Goal: Use online tool/utility: Utilize a website feature to perform a specific function

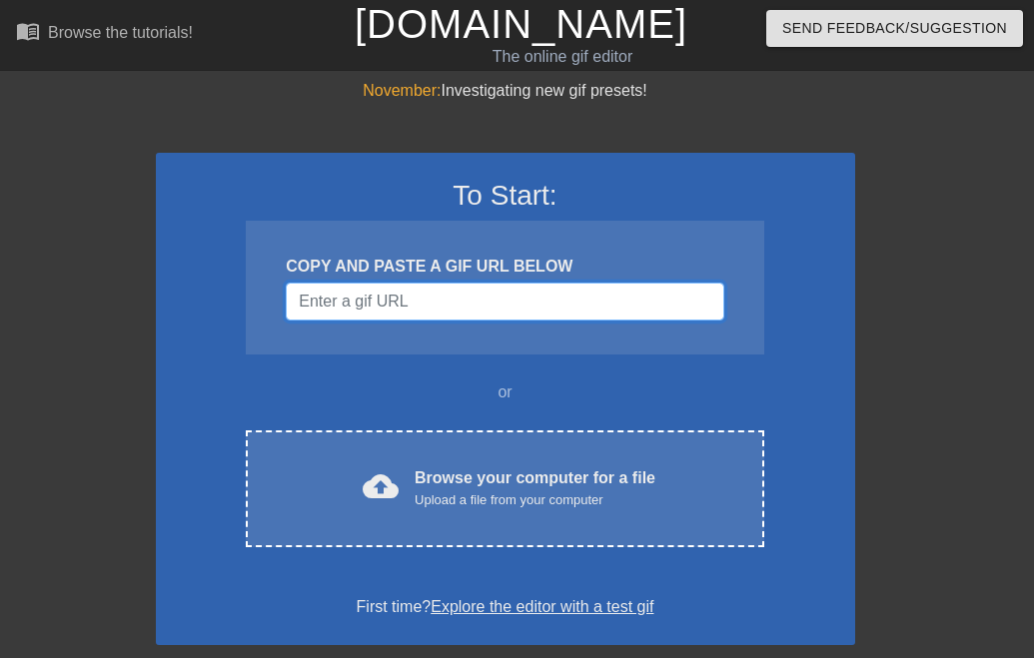
click at [469, 300] on input "Username" at bounding box center [504, 302] width 437 height 38
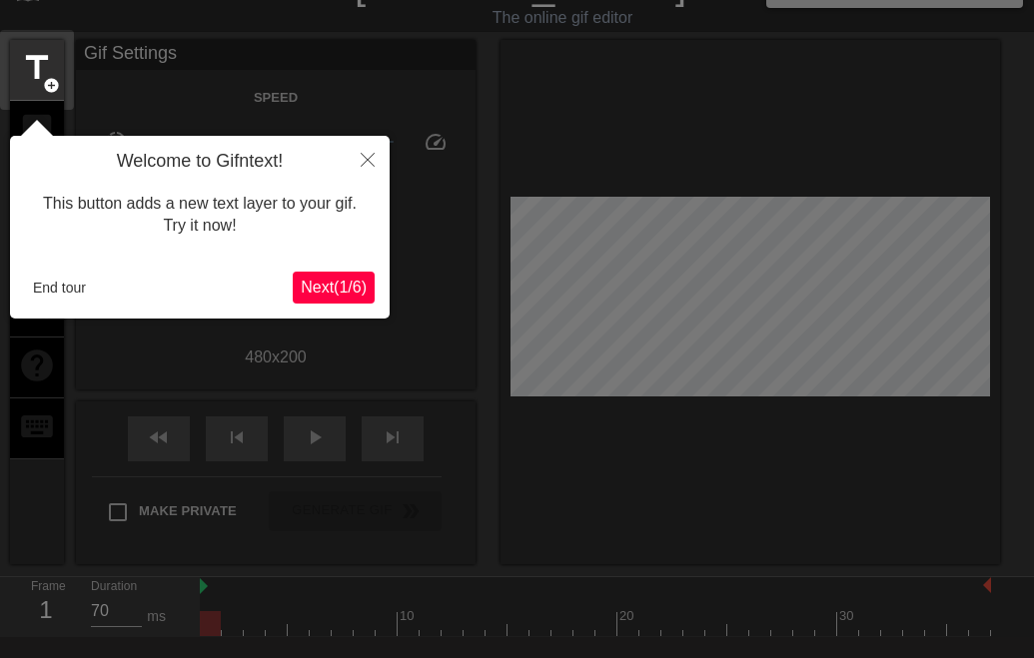
scroll to position [49, 0]
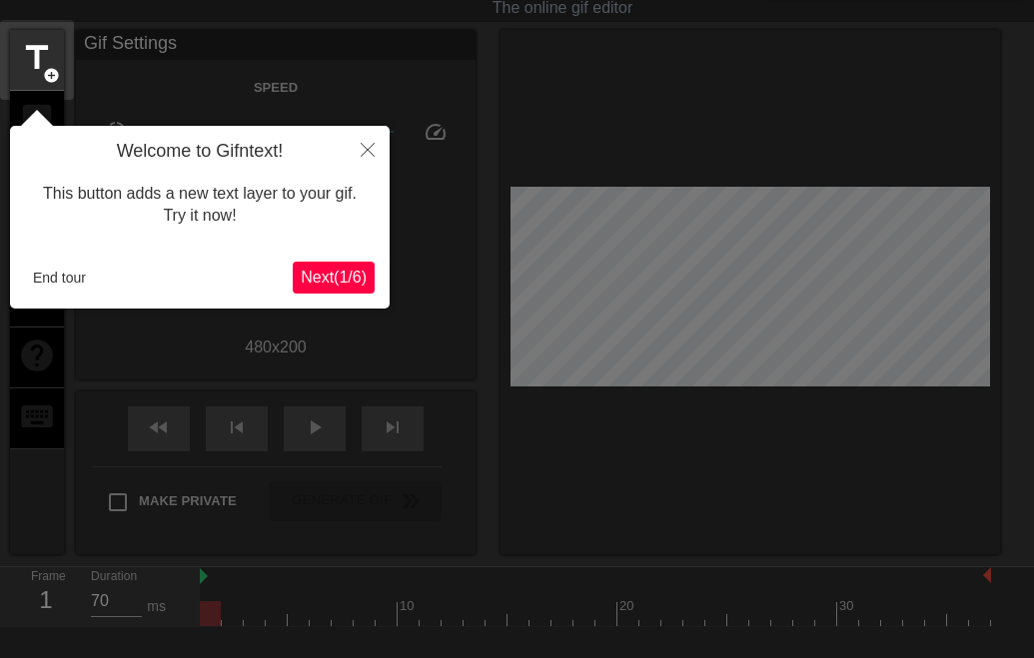
click at [360, 273] on span "Next ( 1 / 6 )" at bounding box center [334, 277] width 66 height 17
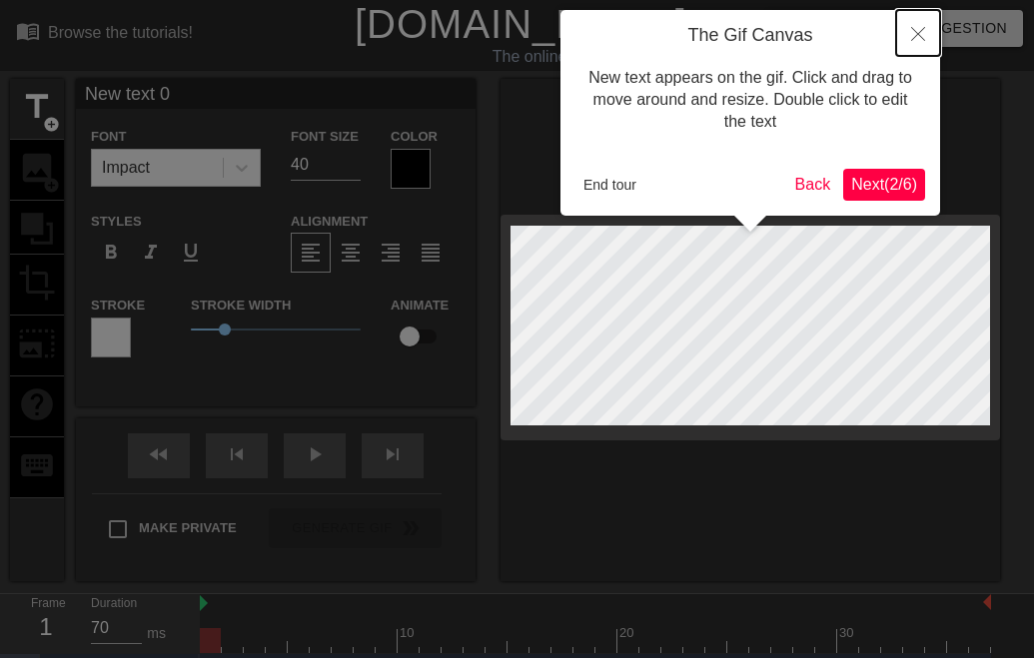
click at [925, 22] on button "Close" at bounding box center [918, 33] width 44 height 46
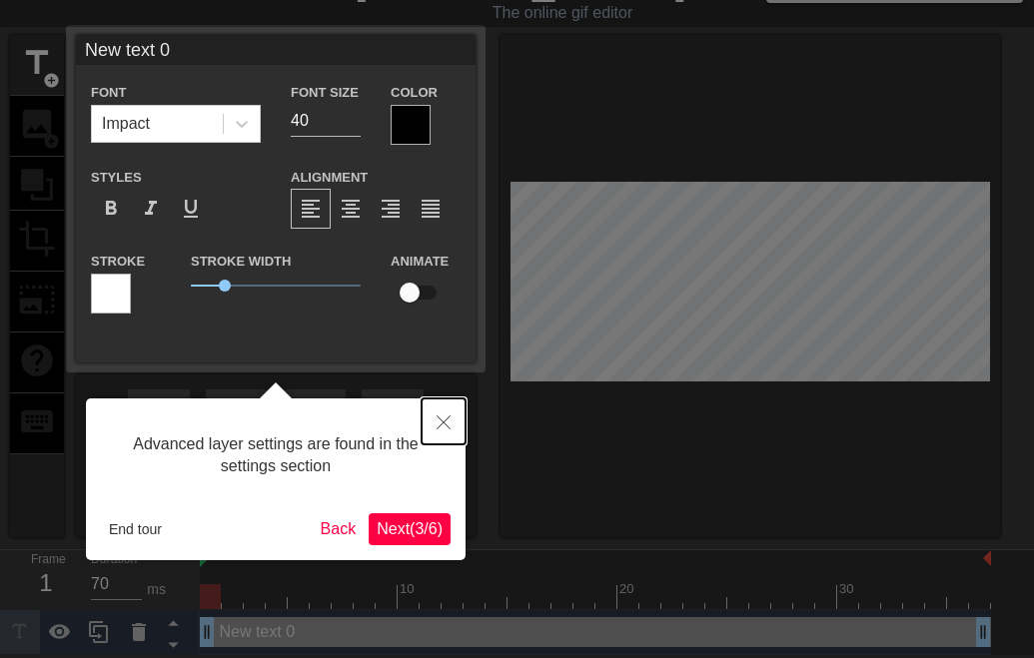
click at [445, 430] on button "Close" at bounding box center [443, 422] width 44 height 46
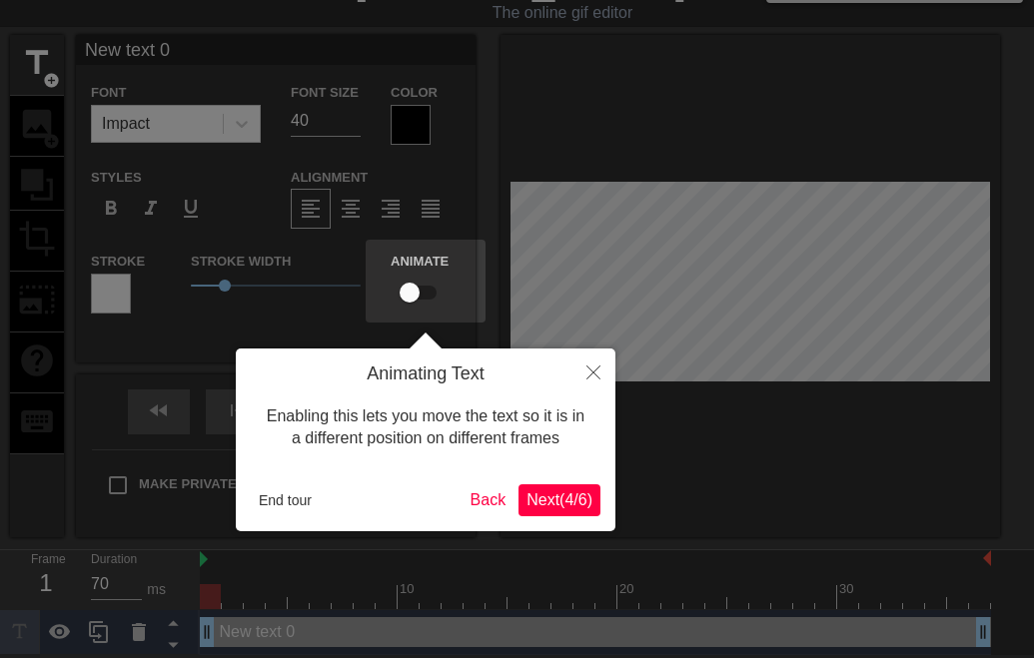
scroll to position [0, 0]
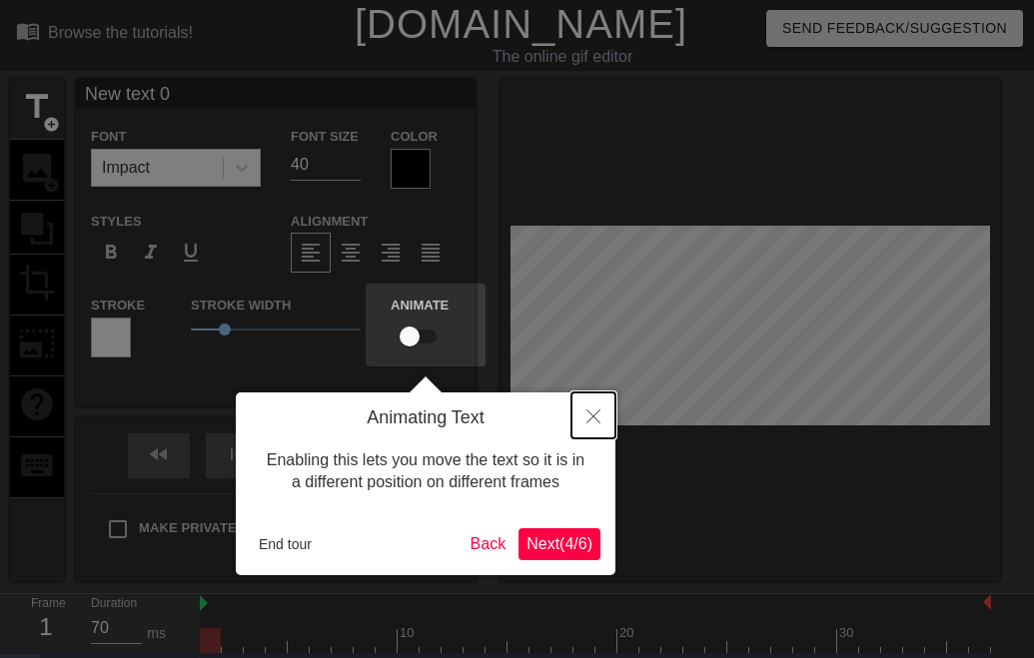
click at [590, 429] on button "Close" at bounding box center [593, 416] width 44 height 46
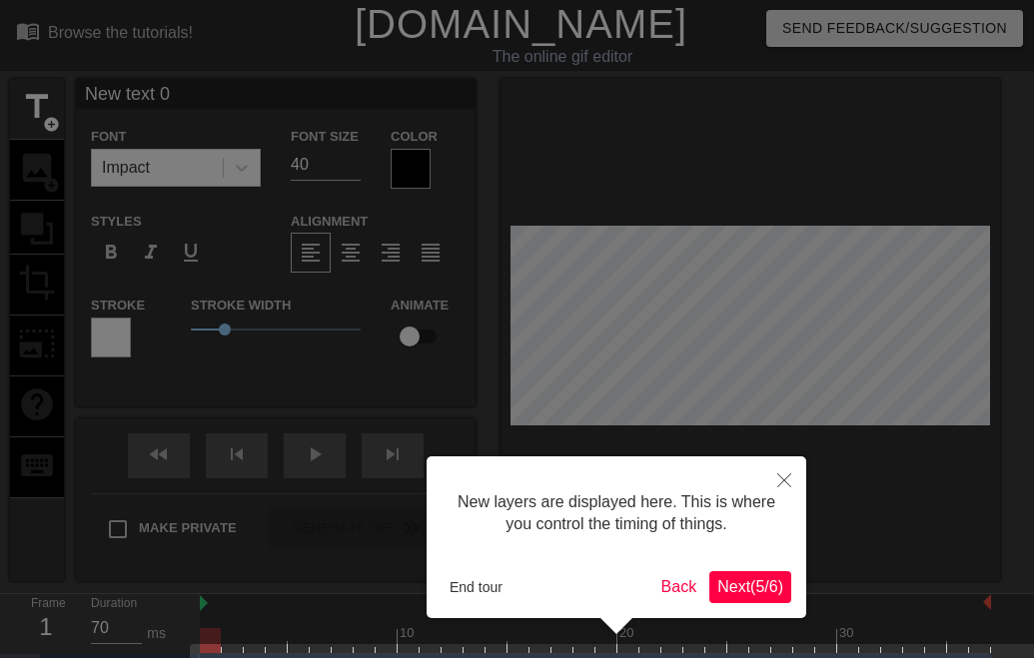
scroll to position [59, 0]
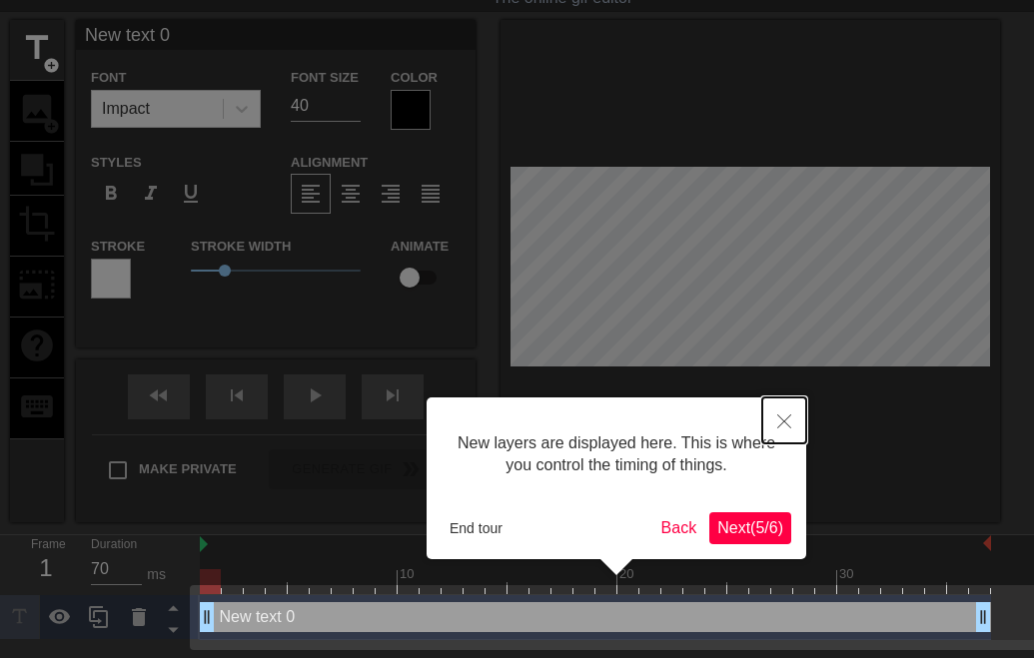
click at [783, 419] on icon "Close" at bounding box center [784, 422] width 14 height 14
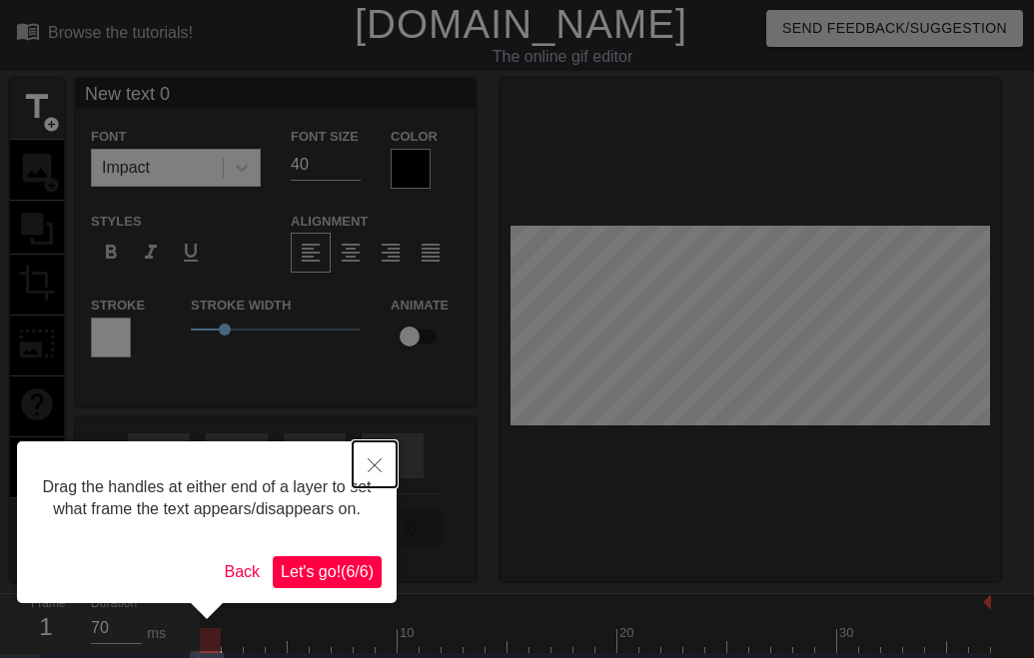
click at [373, 460] on icon "Close" at bounding box center [375, 465] width 14 height 14
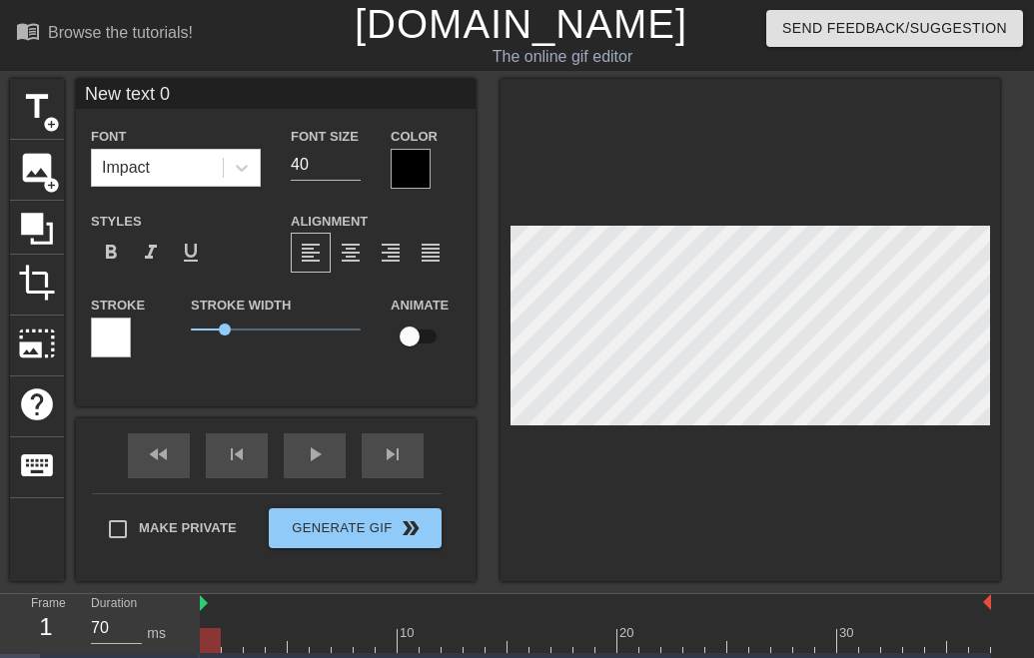
type input "New tex 0"
type textarea "New tex 0"
click at [54, 173] on span "image" at bounding box center [37, 168] width 38 height 38
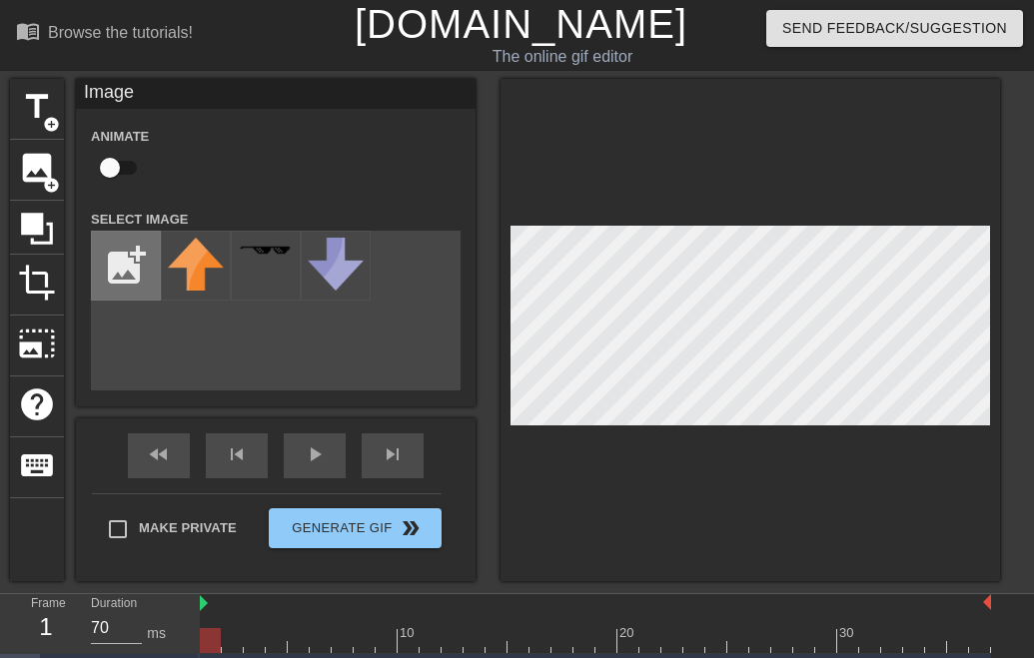
click at [125, 255] on input "file" at bounding box center [126, 266] width 68 height 68
type input "C:\fakepath\Screenshot [DATE] 11.18.24 AM.png"
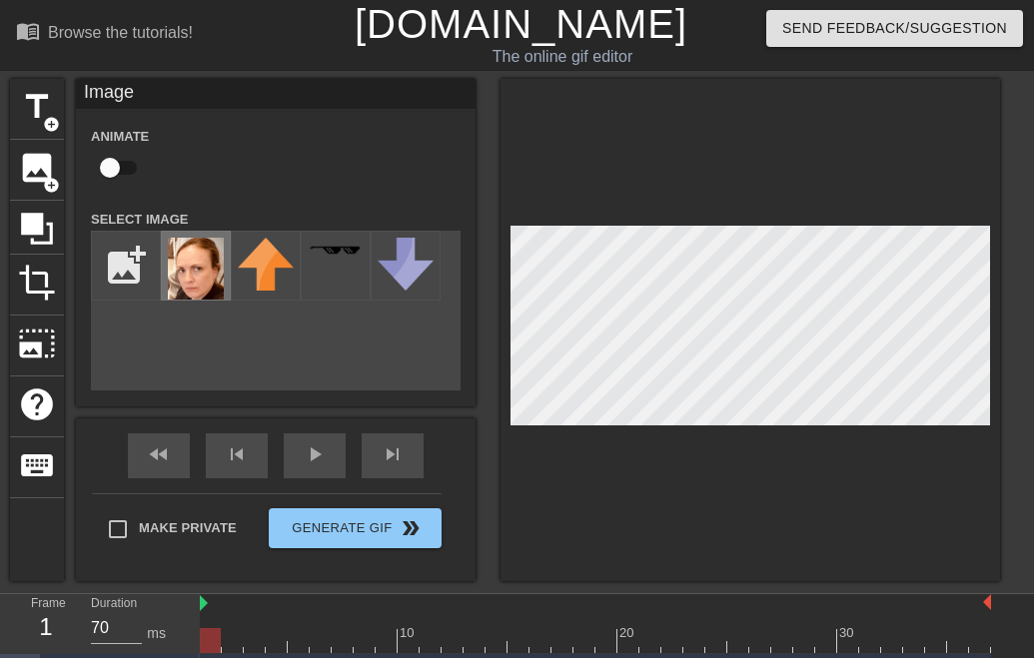
click at [183, 274] on img at bounding box center [196, 269] width 56 height 62
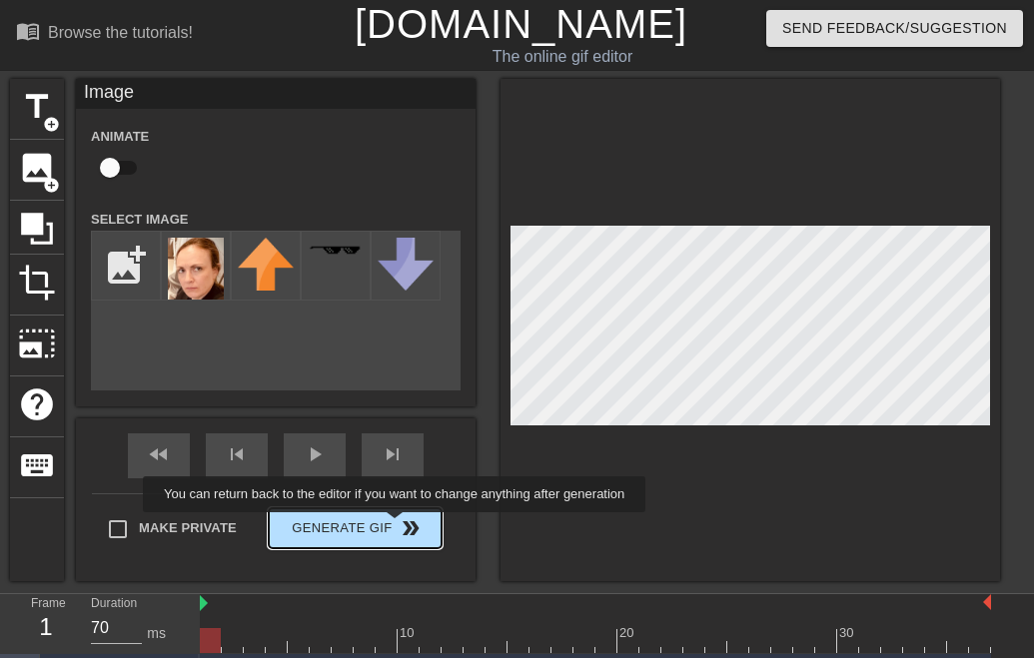
click at [408, 526] on div "Make Private Generate Gif double_arrow" at bounding box center [267, 532] width 350 height 79
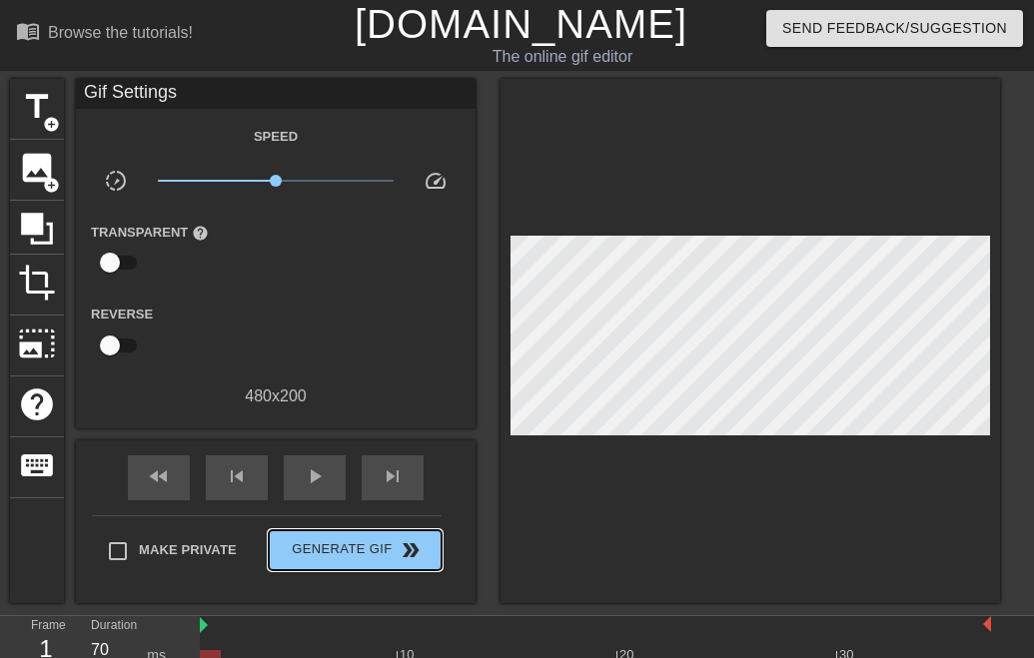
scroll to position [111, 0]
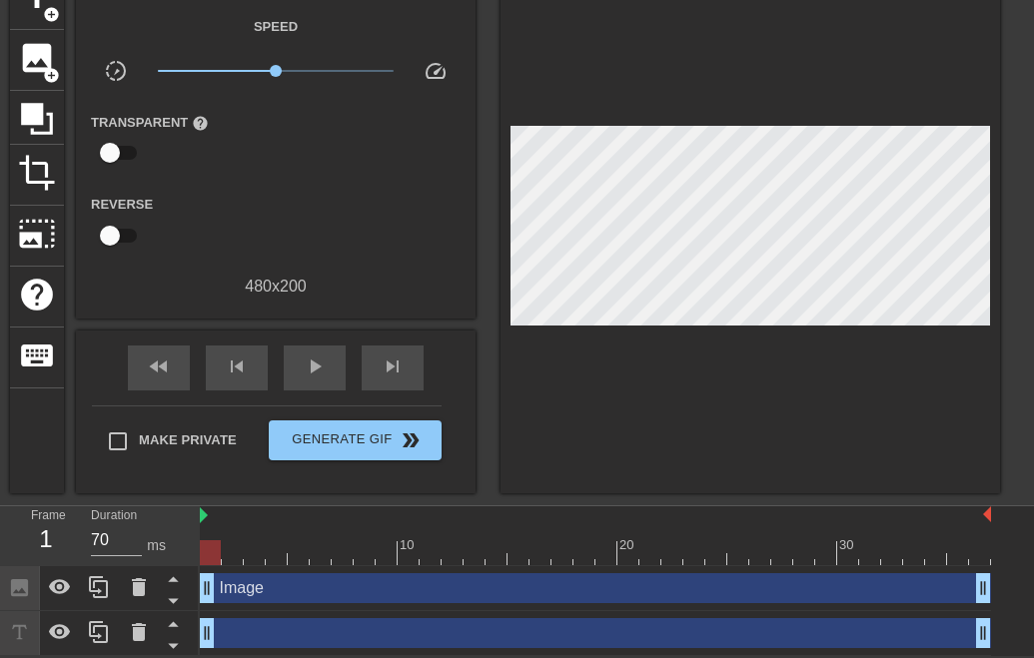
click at [145, 415] on div "Make Private Generate Gif double_arrow" at bounding box center [267, 445] width 350 height 79
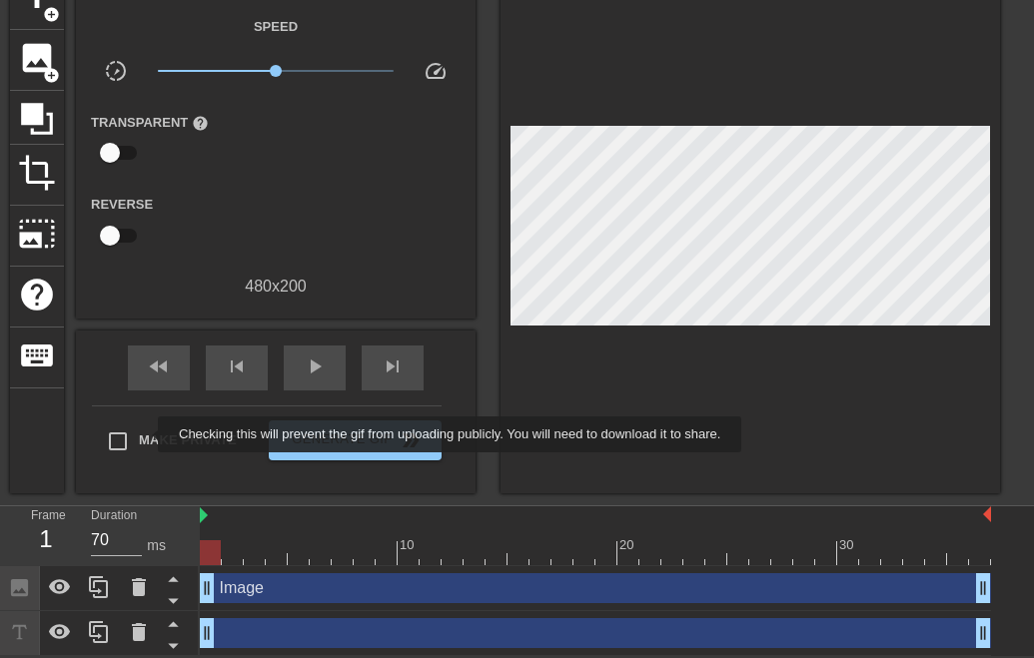
click at [145, 434] on span "Make Private" at bounding box center [188, 440] width 98 height 20
click at [139, 434] on input "Make Private" at bounding box center [118, 441] width 42 height 42
checkbox input "true"
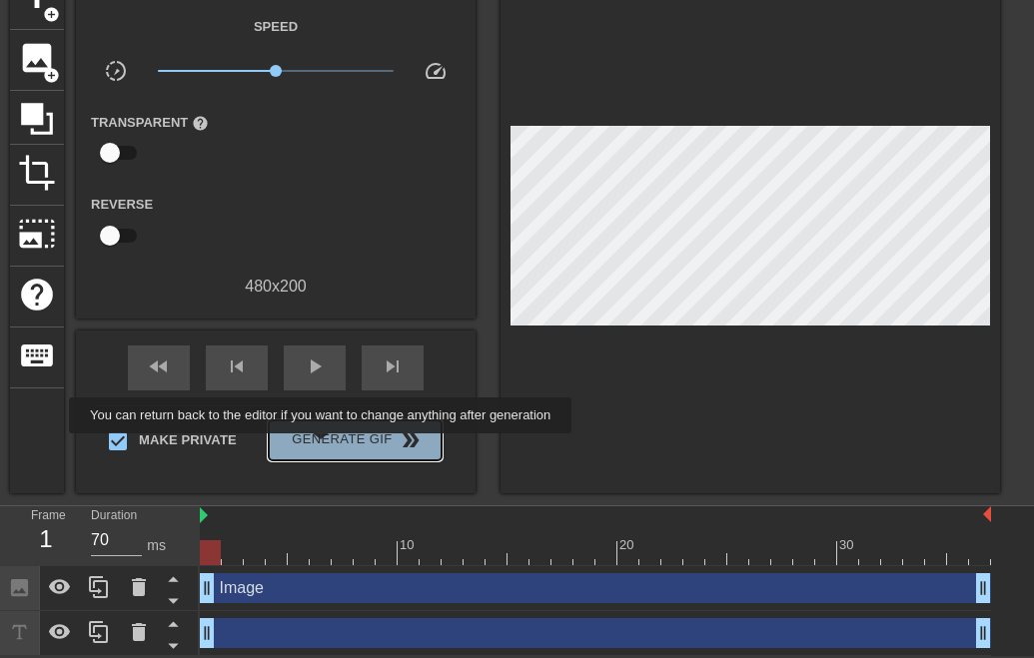
click at [334, 447] on span "Generate Gif double_arrow" at bounding box center [355, 440] width 157 height 24
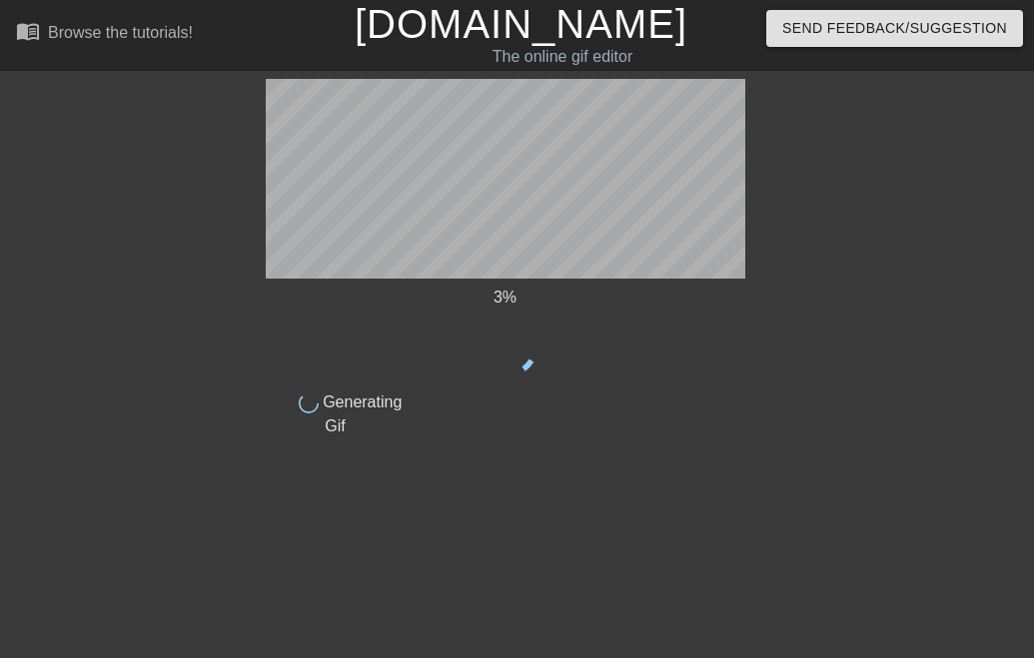
scroll to position [0, 0]
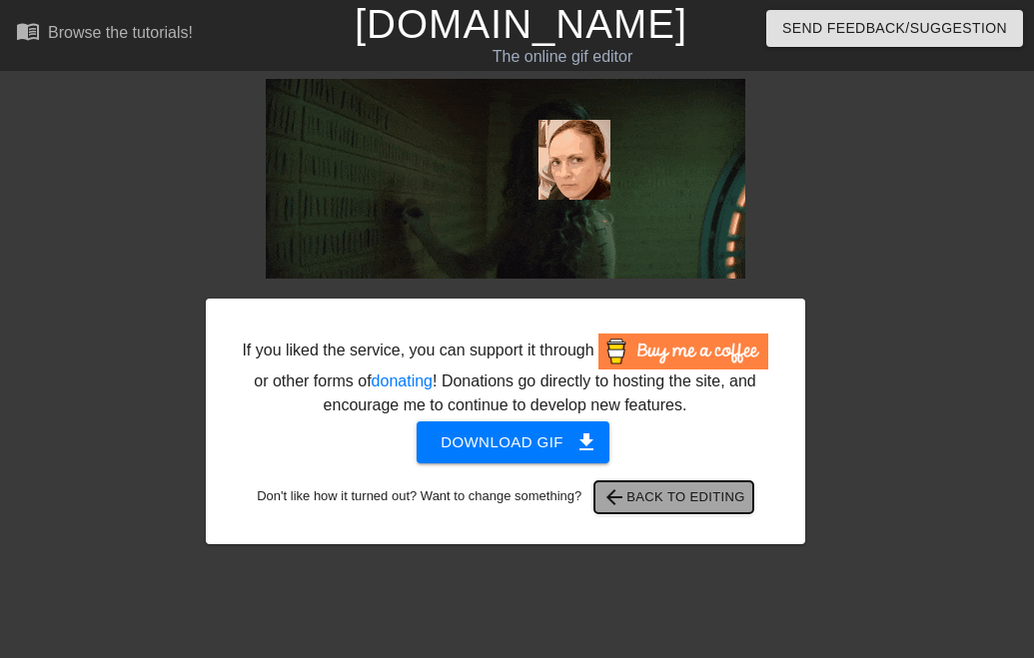
click at [702, 509] on span "arrow_back Back to Editing" at bounding box center [673, 497] width 143 height 24
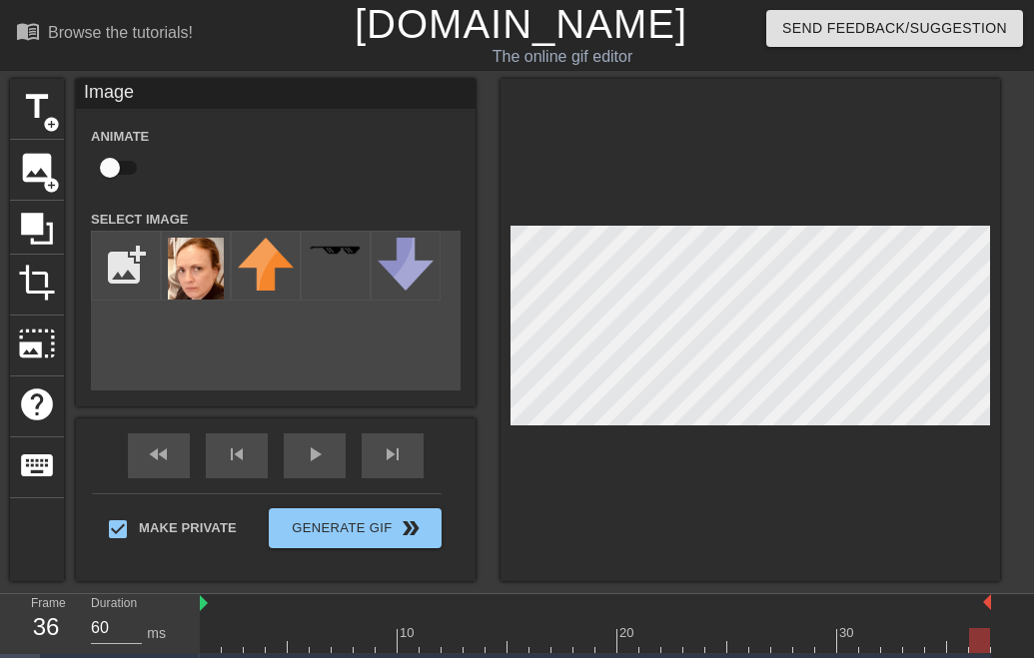
click at [721, 537] on div at bounding box center [749, 330] width 499 height 502
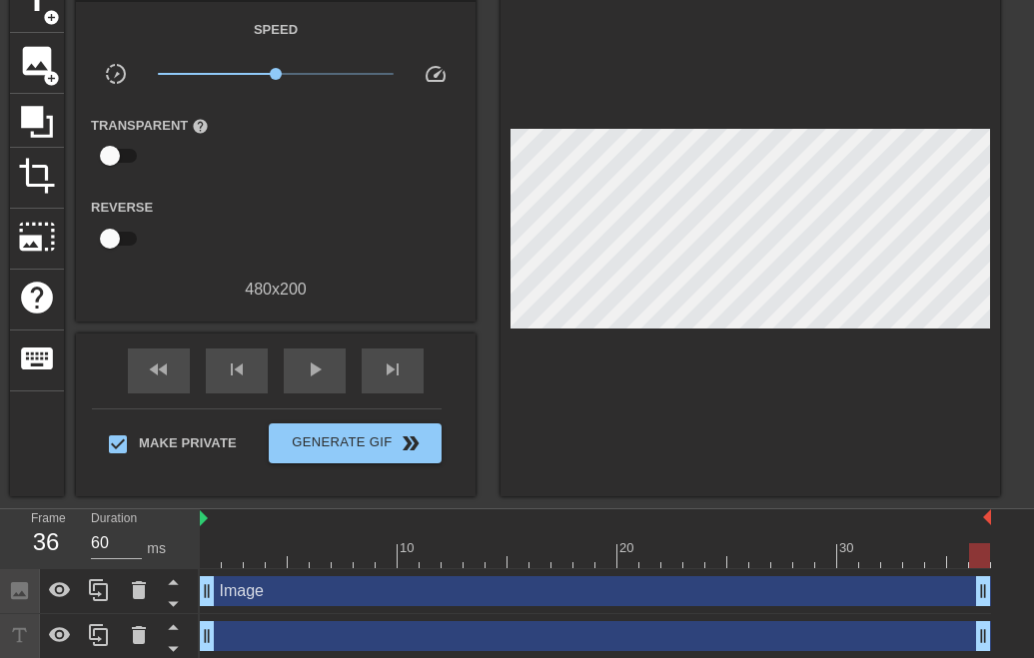
scroll to position [111, 0]
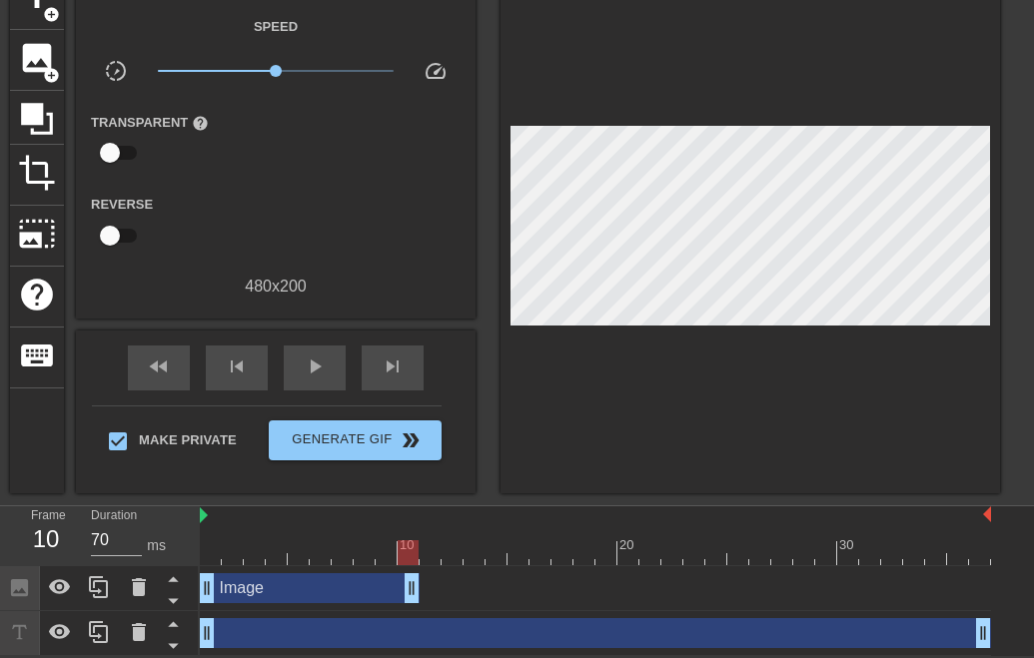
drag, startPoint x: 984, startPoint y: 587, endPoint x: 410, endPoint y: 574, distance: 574.5
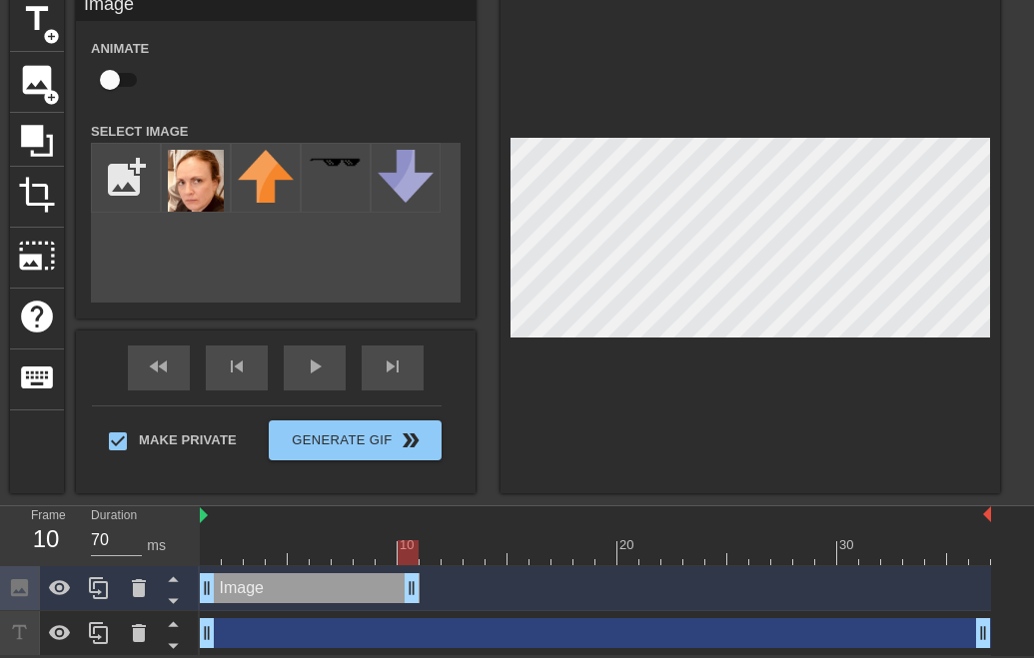
scroll to position [89, 0]
click at [206, 197] on img at bounding box center [196, 181] width 56 height 62
click at [450, 591] on div "Image drag_handle drag_handle" at bounding box center [595, 588] width 791 height 30
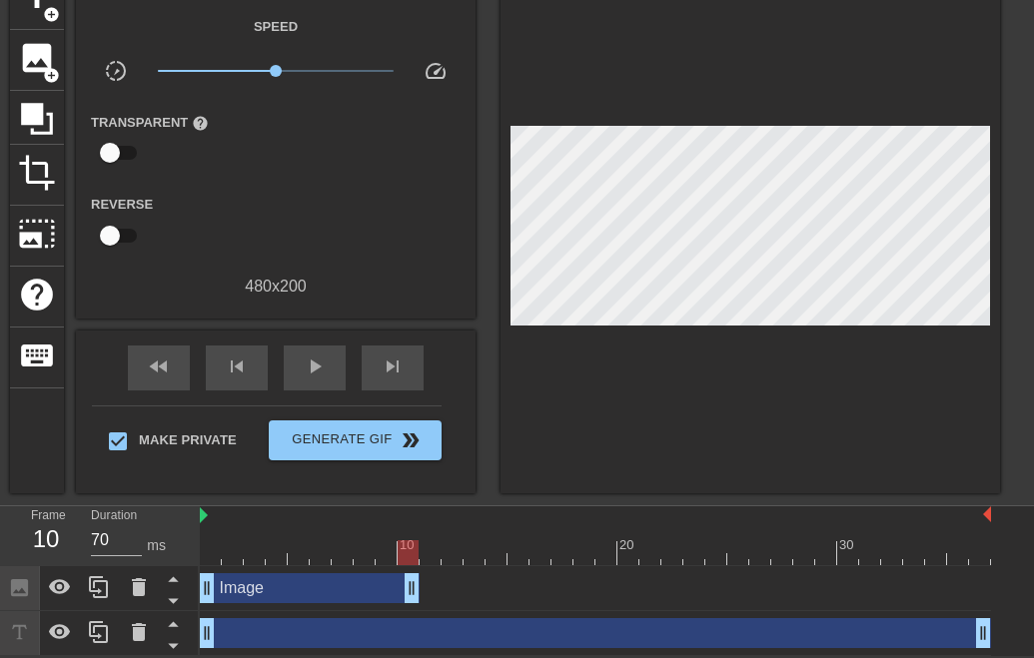
scroll to position [0, 0]
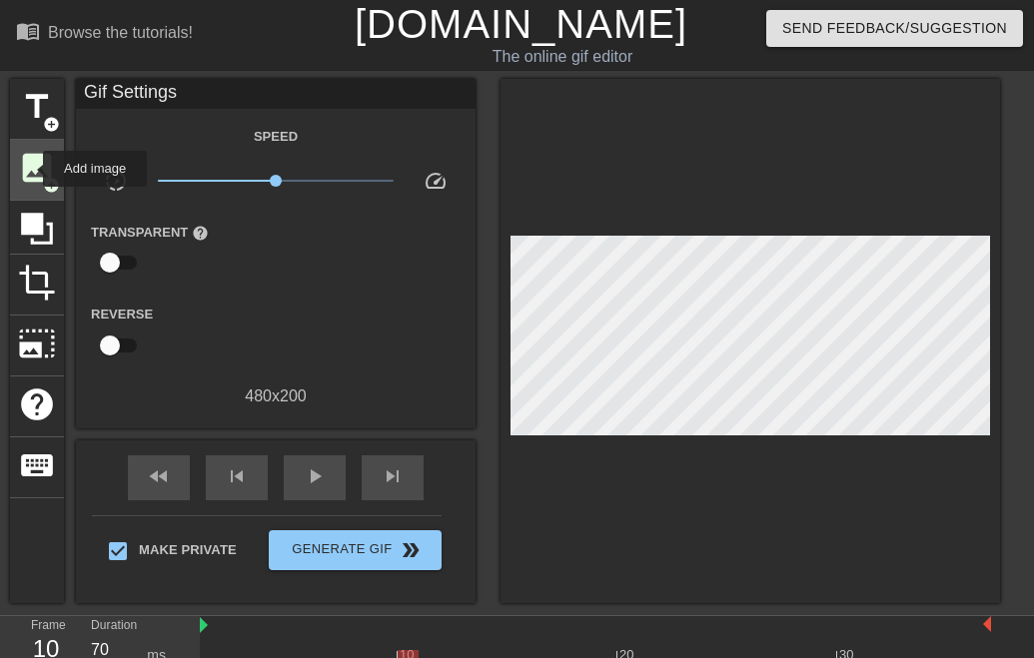
click at [29, 168] on span "image" at bounding box center [37, 168] width 38 height 38
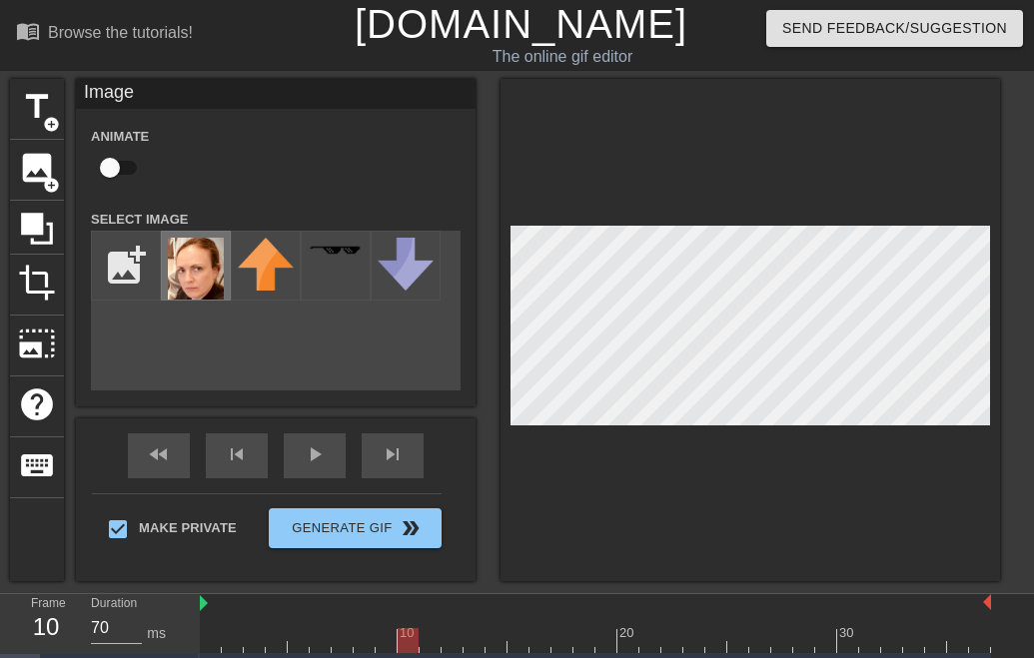
click at [203, 271] on img at bounding box center [196, 269] width 56 height 62
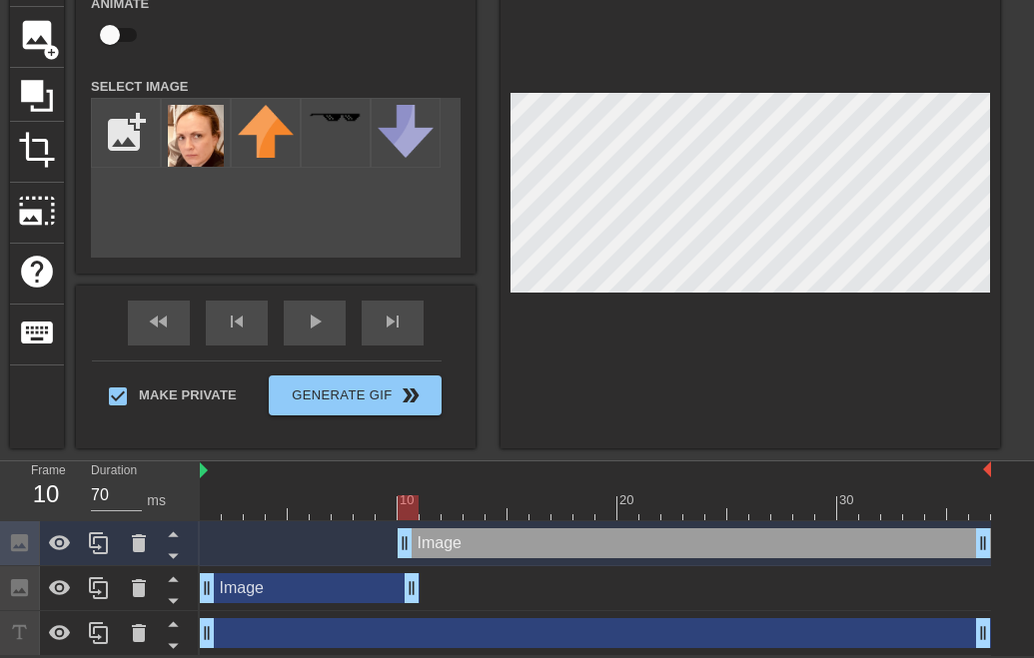
scroll to position [130, 0]
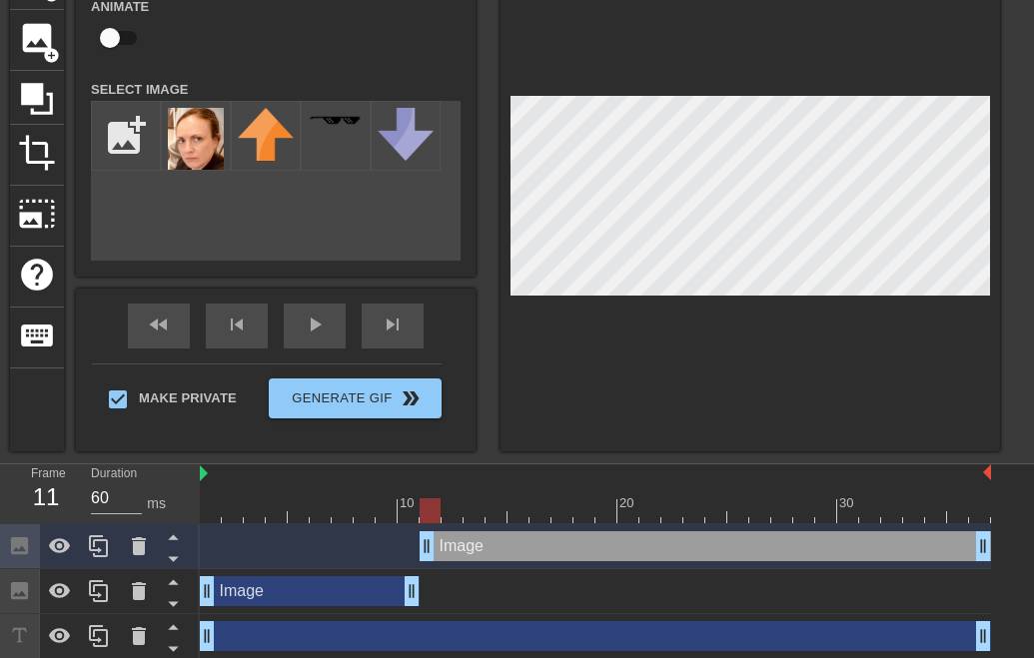
drag, startPoint x: 406, startPoint y: 548, endPoint x: 431, endPoint y: 550, distance: 26.0
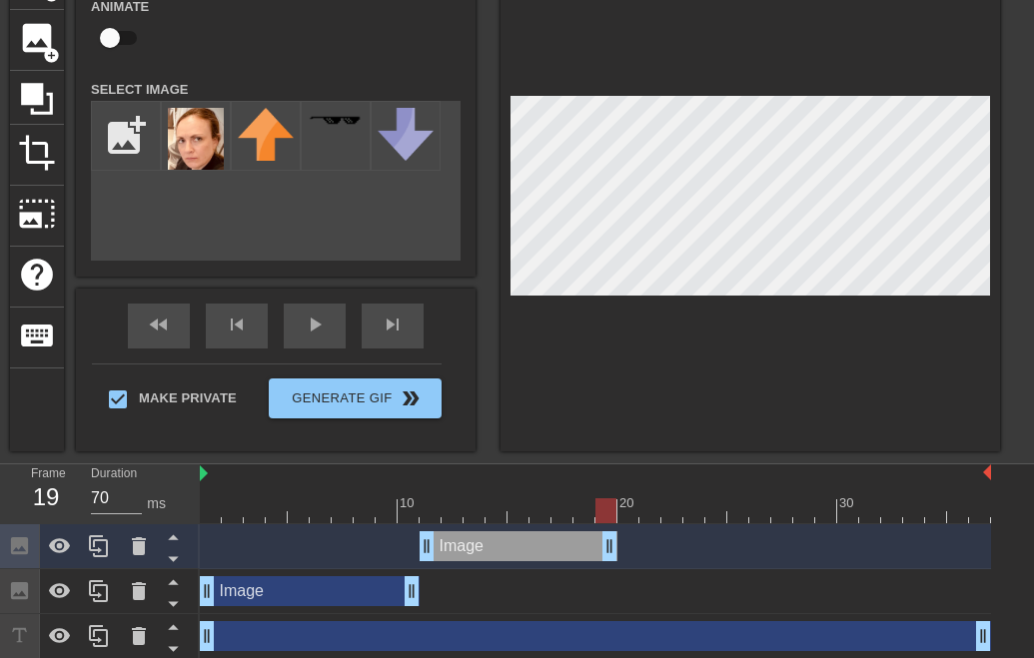
drag, startPoint x: 987, startPoint y: 552, endPoint x: 618, endPoint y: 547, distance: 368.6
click at [618, 547] on div "Image drag_handle drag_handle" at bounding box center [595, 546] width 791 height 30
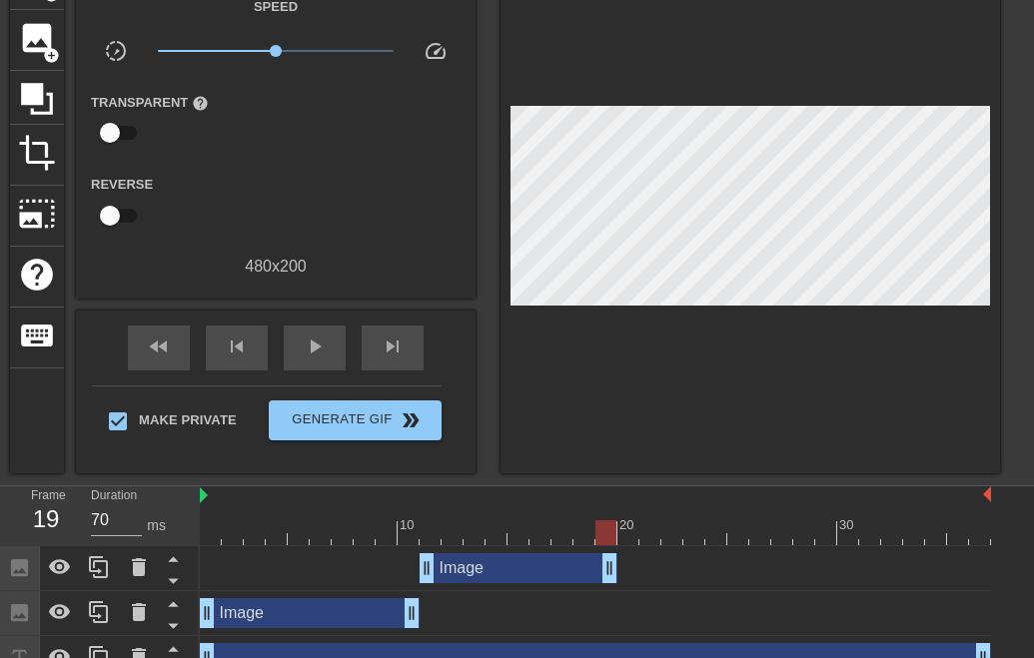
click at [719, 532] on div "10 20 30 Image drag_handle drag_handle Image drag_handle drag_handle drag_handl…" at bounding box center [617, 583] width 834 height 195
click at [40, 35] on span "image" at bounding box center [37, 38] width 38 height 38
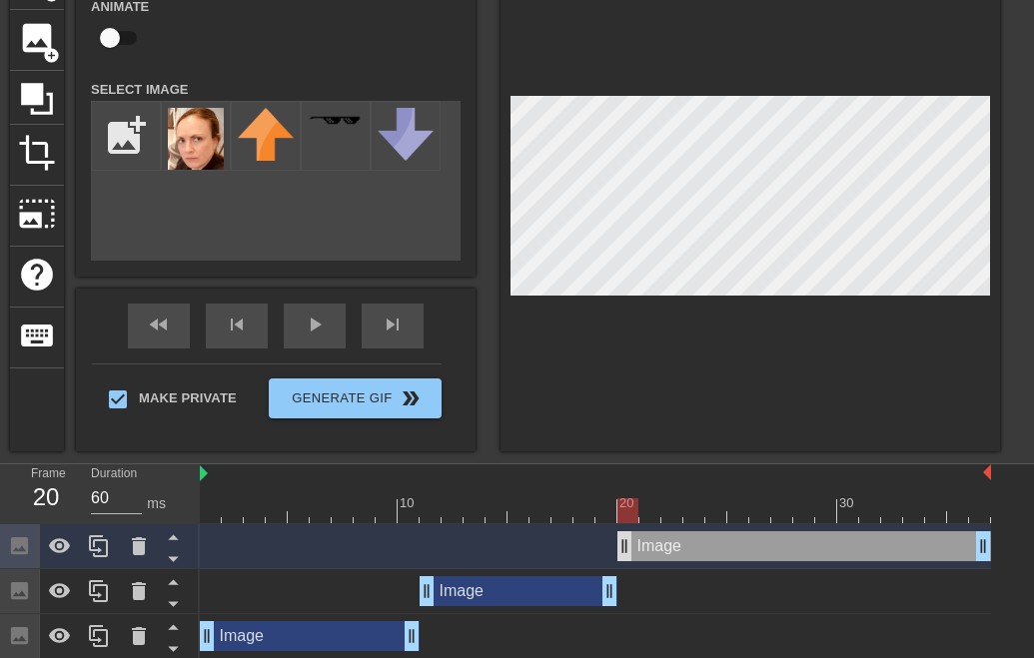
drag, startPoint x: 604, startPoint y: 552, endPoint x: 624, endPoint y: 553, distance: 20.0
click at [201, 155] on img at bounding box center [196, 139] width 56 height 62
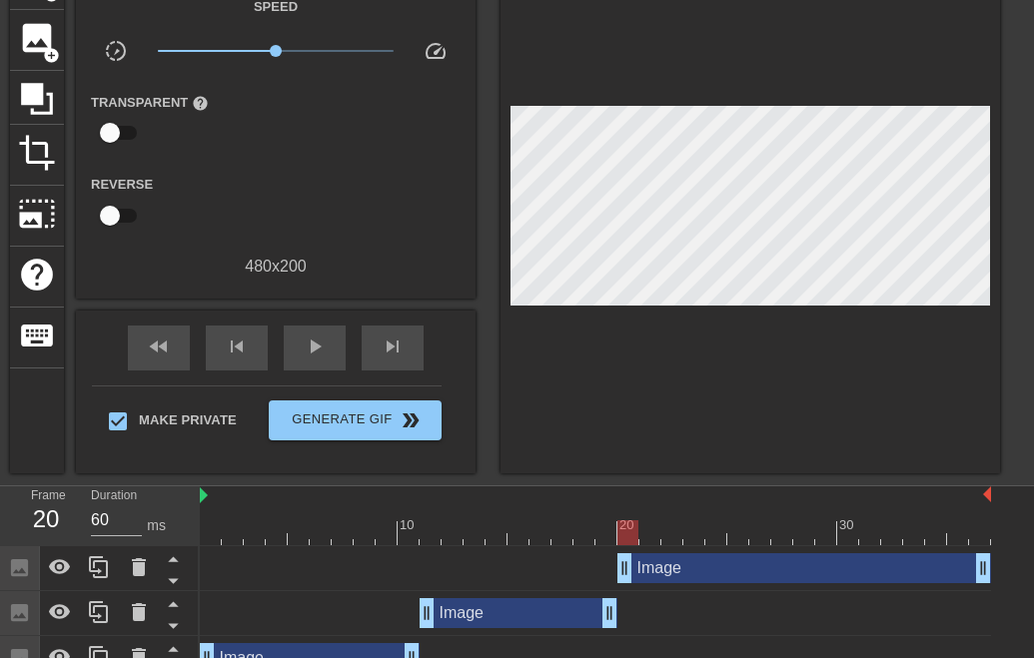
click at [815, 324] on div at bounding box center [749, 211] width 499 height 524
drag, startPoint x: 989, startPoint y: 571, endPoint x: 1051, endPoint y: 536, distance: 71.1
click at [1033, 536] on html "menu_book Browse the tutorials! [DOMAIN_NAME] The online gif editor Send Feedba…" at bounding box center [517, 298] width 1034 height 856
click at [835, 378] on div at bounding box center [749, 211] width 499 height 524
click at [544, 609] on div "Image drag_handle drag_handle" at bounding box center [518, 613] width 198 height 30
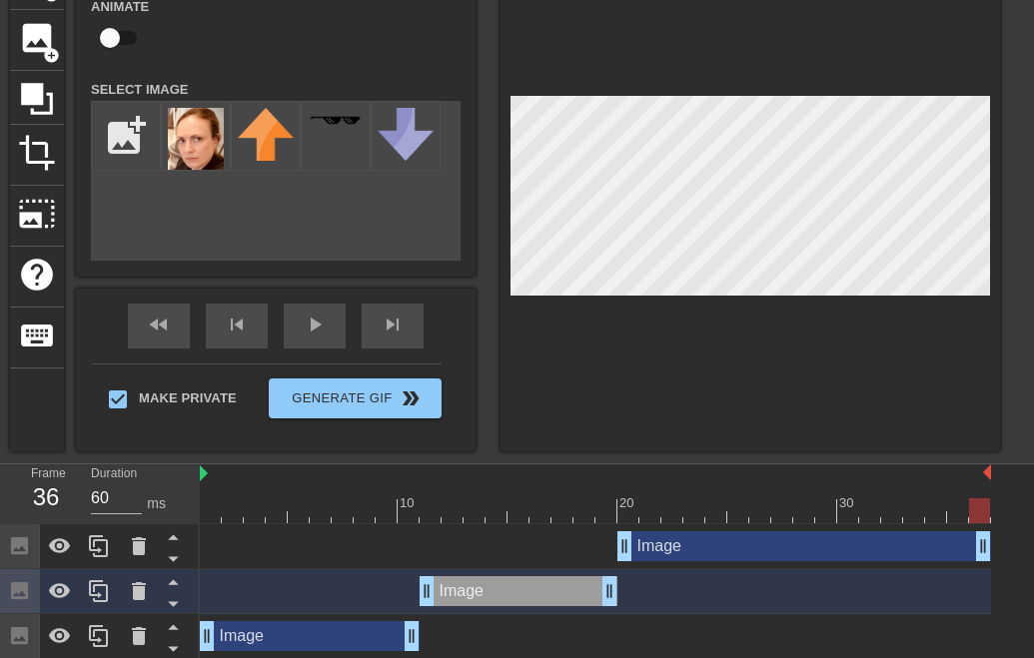
click at [325, 635] on div "Image drag_handle drag_handle" at bounding box center [310, 636] width 220 height 30
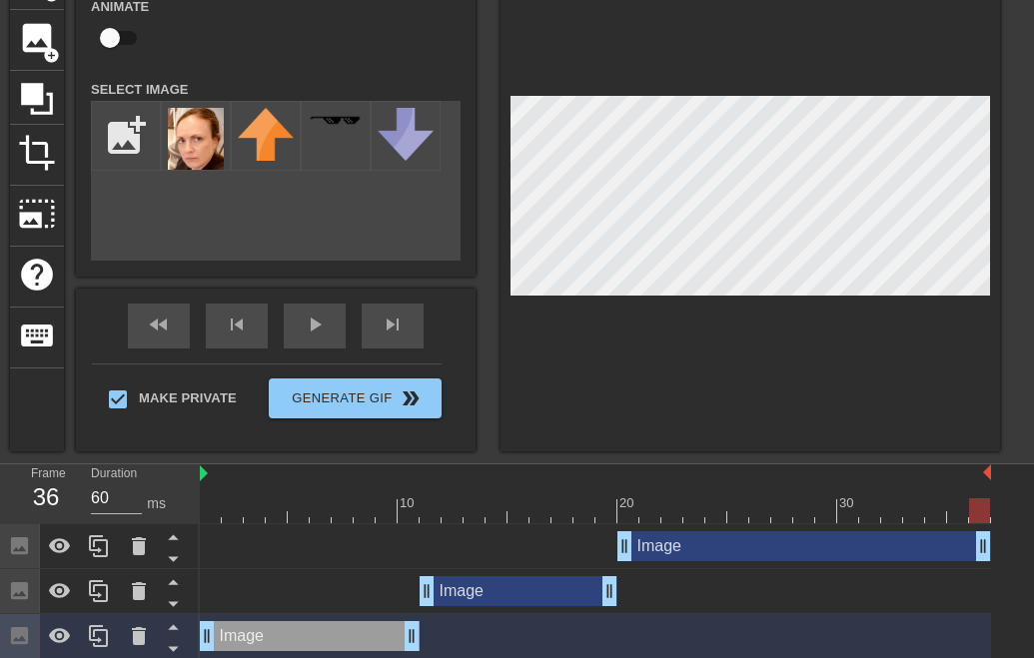
click at [517, 591] on div "Image drag_handle drag_handle" at bounding box center [518, 591] width 198 height 30
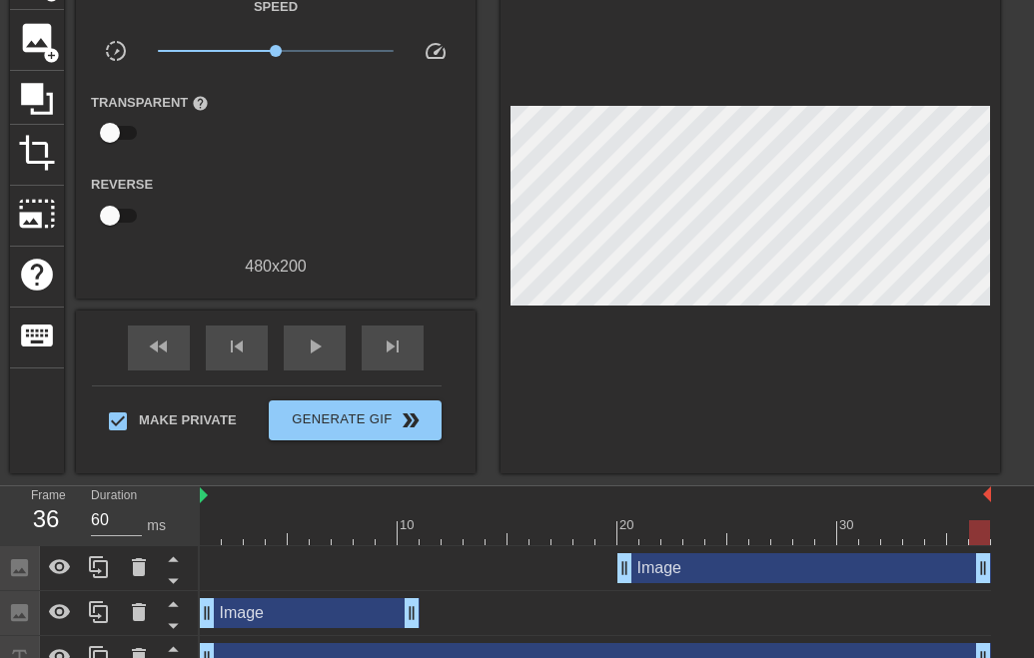
click at [686, 563] on div "Image drag_handle drag_handle" at bounding box center [804, 568] width 374 height 30
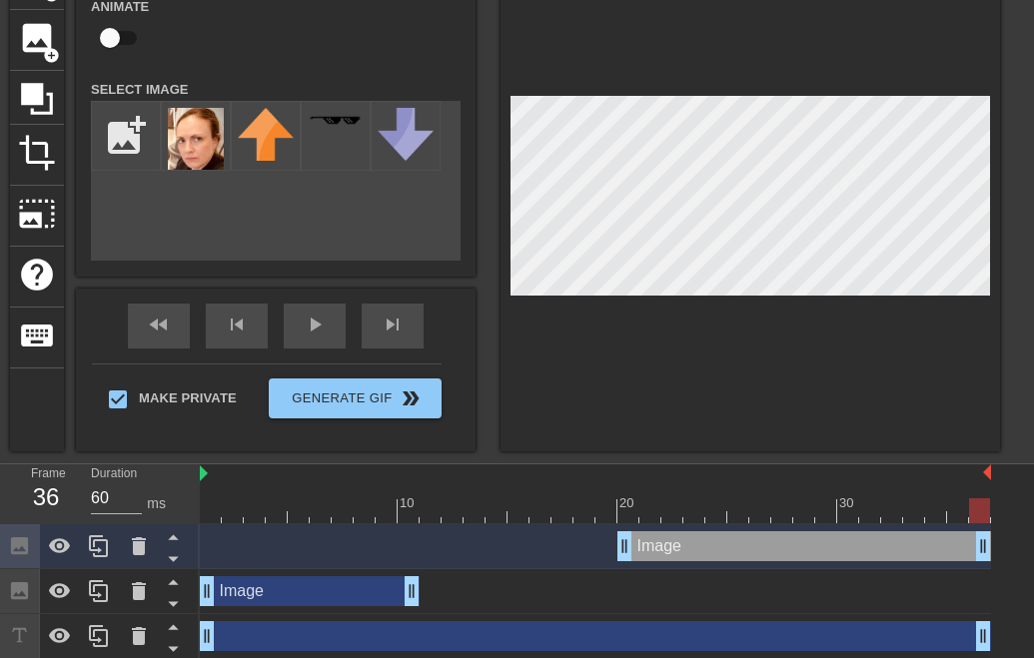
scroll to position [111, 0]
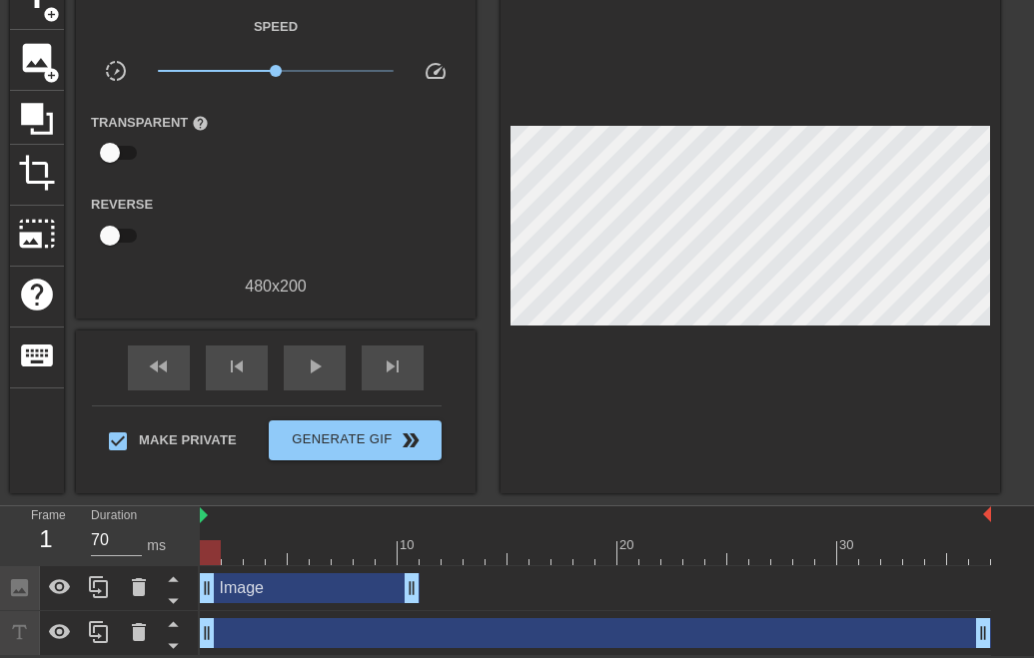
click at [635, 628] on div "drag_handle drag_handle" at bounding box center [595, 633] width 791 height 30
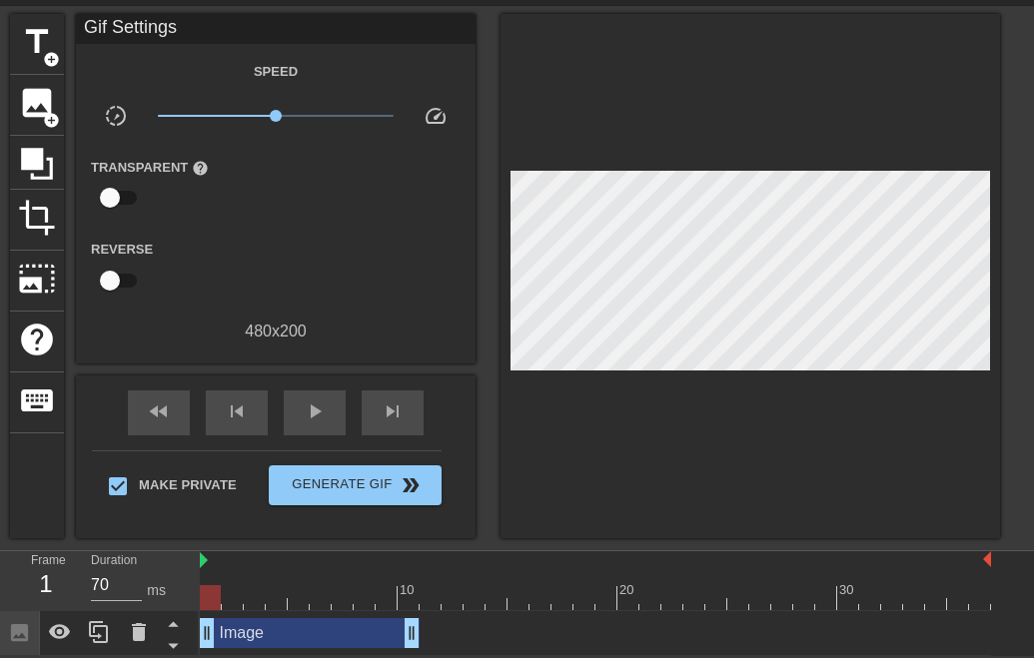
scroll to position [66, 0]
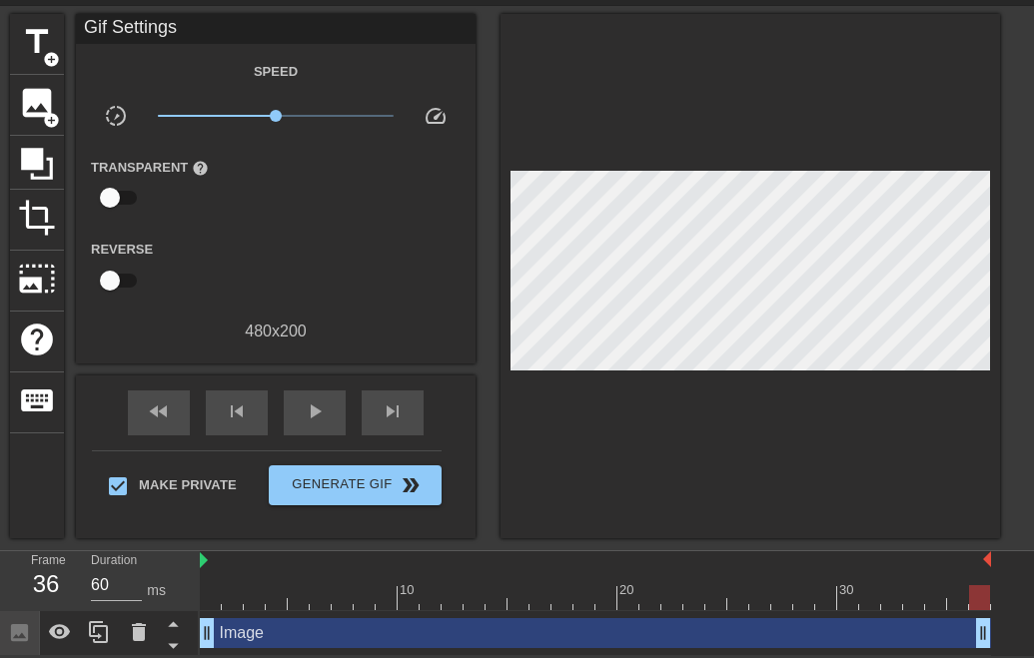
drag, startPoint x: 414, startPoint y: 627, endPoint x: 1051, endPoint y: 676, distance: 639.1
click at [1033, 656] on html "menu_book Browse the tutorials! [DOMAIN_NAME] The online gif editor Send Feedba…" at bounding box center [517, 295] width 1034 height 721
click at [828, 447] on div at bounding box center [749, 276] width 499 height 524
click at [314, 409] on span "play_arrow" at bounding box center [315, 412] width 24 height 24
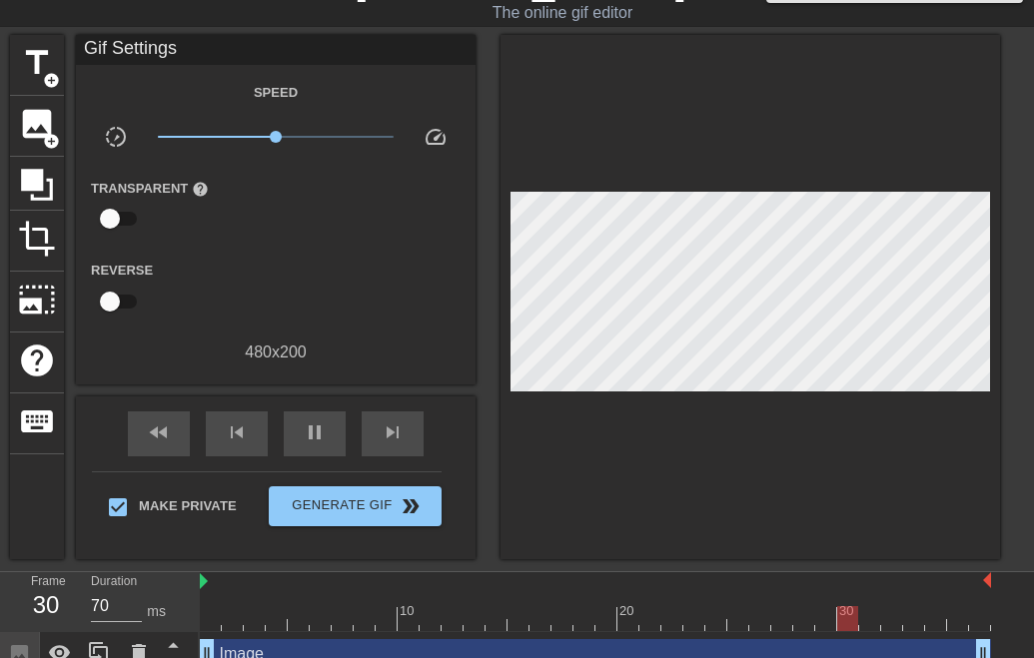
click at [635, 453] on div at bounding box center [749, 297] width 499 height 524
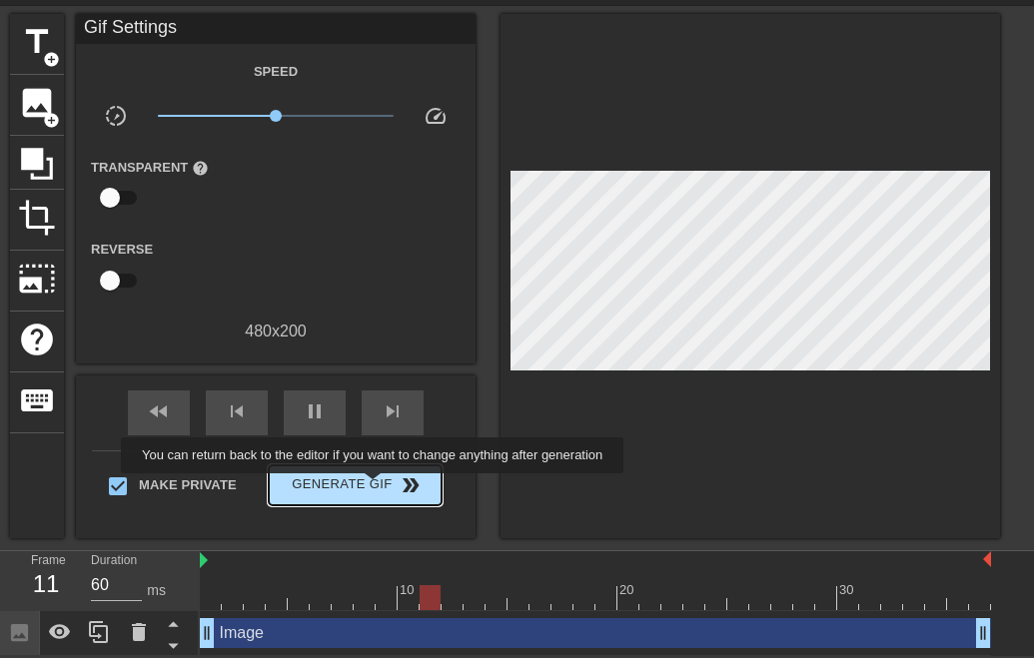
type input "70"
click at [386, 487] on span "Generate Gif double_arrow" at bounding box center [355, 485] width 157 height 24
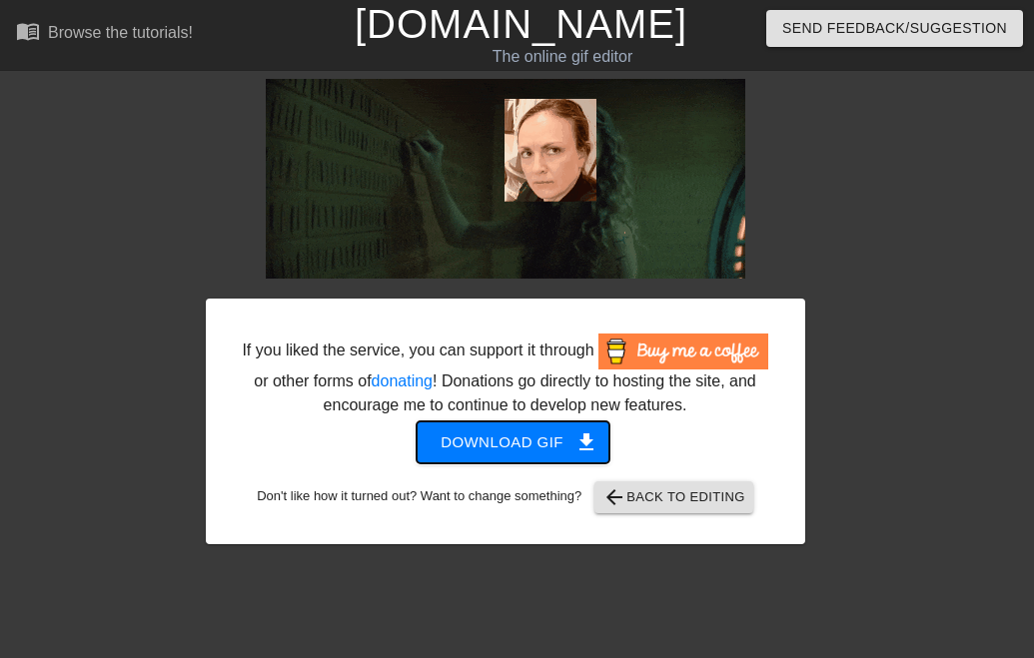
click at [555, 455] on span "Download gif get_app" at bounding box center [512, 442] width 145 height 26
